Goal: Obtain resource: Obtain resource

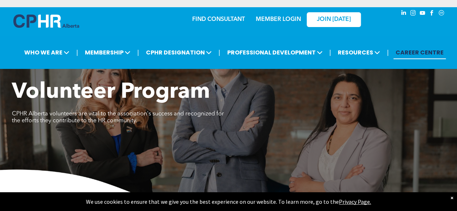
click at [426, 52] on link "CAREER CENTRE" at bounding box center [419, 52] width 52 height 13
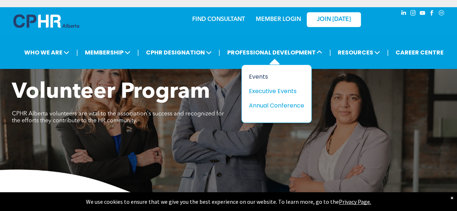
click at [260, 76] on div "Events" at bounding box center [274, 76] width 50 height 9
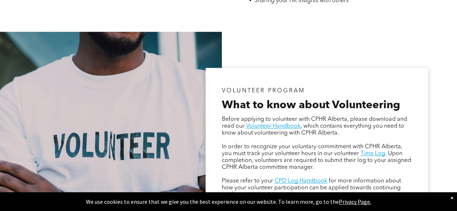
scroll to position [375, 0]
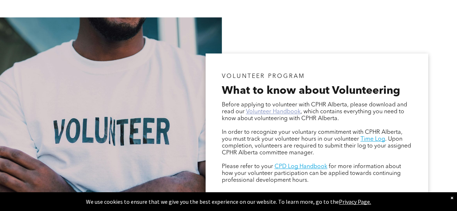
click at [263, 114] on link "Volunteer Handbook" at bounding box center [273, 112] width 55 height 6
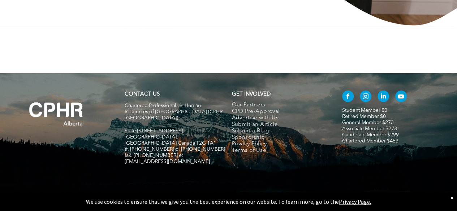
scroll to position [1248, 0]
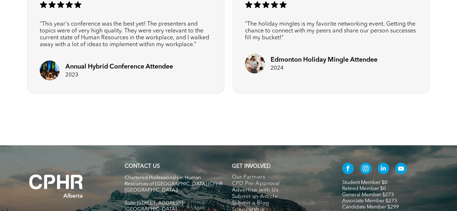
scroll to position [1126, 0]
